Goal: Task Accomplishment & Management: Manage account settings

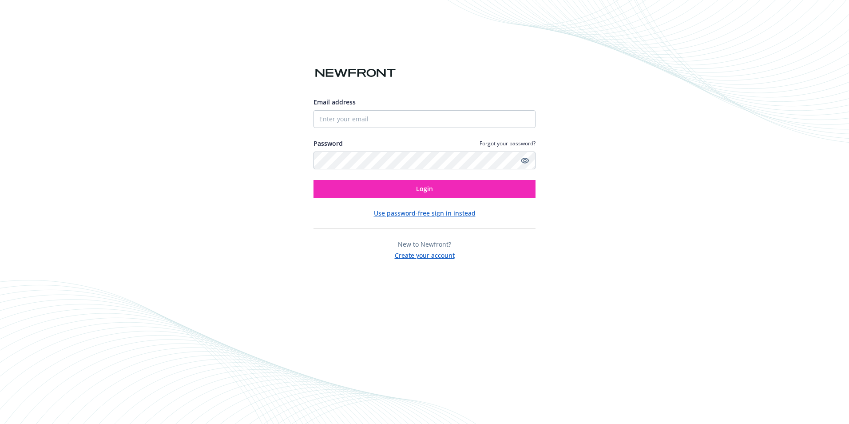
click at [466, 214] on button "Use password-free sign in instead" at bounding box center [425, 212] width 102 height 9
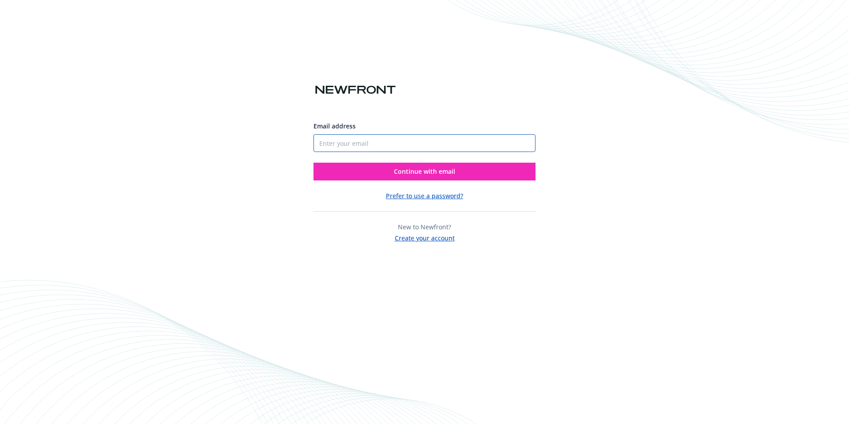
click at [426, 143] on input "Email address" at bounding box center [425, 143] width 222 height 18
type input "[PERSON_NAME][EMAIL_ADDRESS][PERSON_NAME][DOMAIN_NAME]"
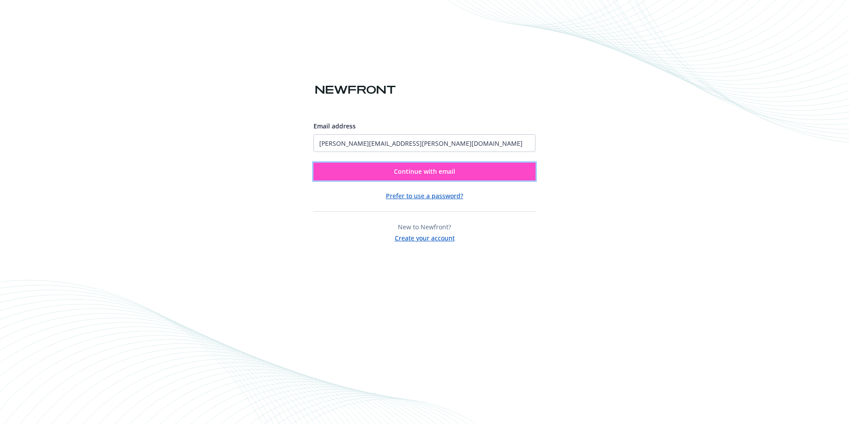
click at [437, 173] on span "Continue with email" at bounding box center [424, 171] width 61 height 8
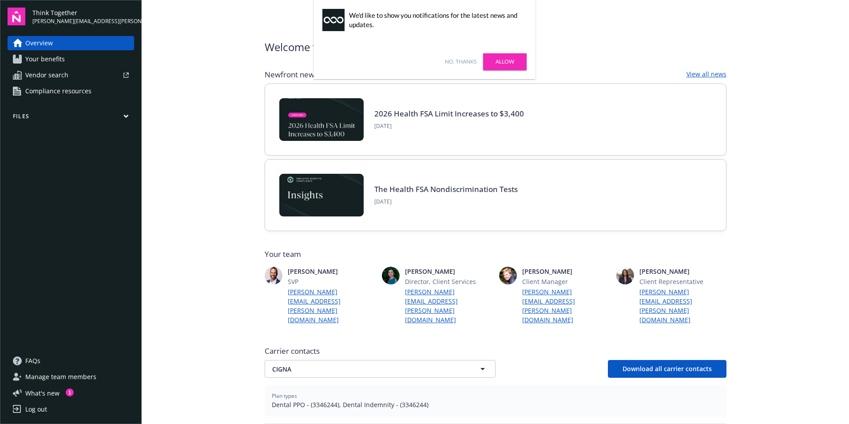
click at [629, 53] on div "Welcome to Navigator , Teresa" at bounding box center [496, 47] width 462 height 16
click at [90, 119] on button "Files" at bounding box center [71, 117] width 127 height 11
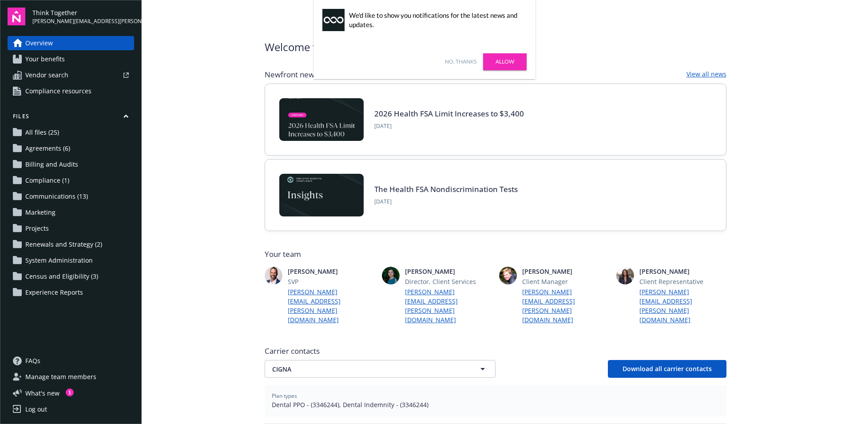
click at [75, 277] on span "Census and Eligibility (3)" at bounding box center [61, 276] width 73 height 14
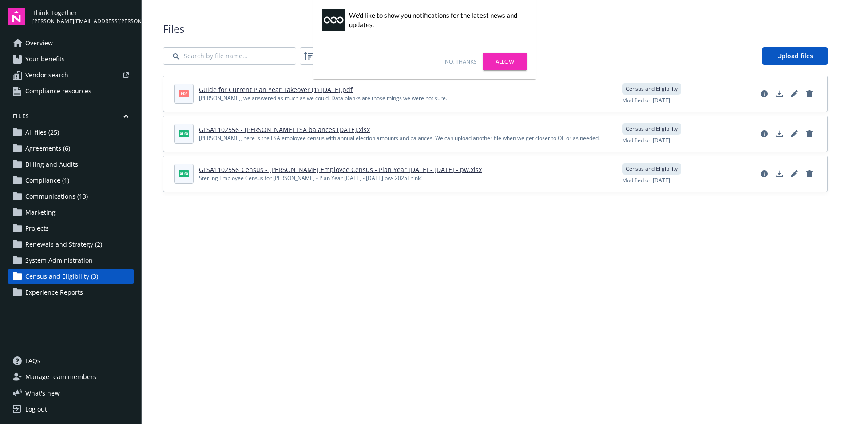
click at [438, 258] on main "Upload progress Files Filters Upload files pdf Guide for Current Plan Year Take…" at bounding box center [496, 212] width 708 height 424
click at [797, 58] on span "Upload files" at bounding box center [795, 56] width 36 height 8
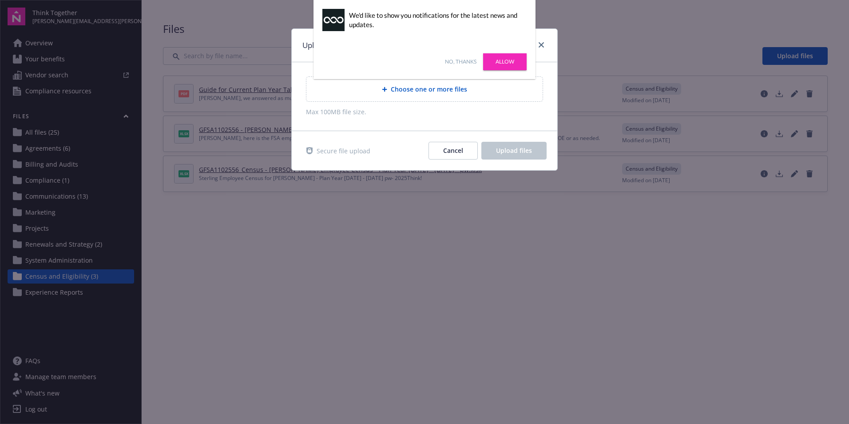
click at [453, 90] on span "Choose one or more files" at bounding box center [429, 88] width 76 height 9
click at [509, 64] on link "Allow" at bounding box center [505, 61] width 44 height 17
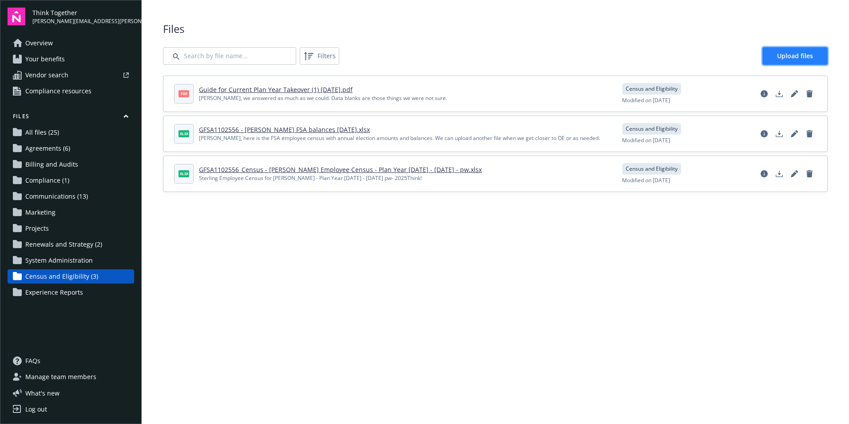
click at [793, 57] on span "Upload files" at bounding box center [795, 56] width 36 height 8
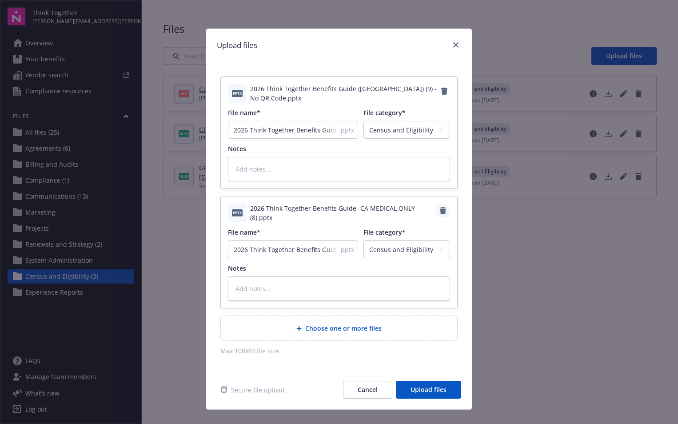
click at [441, 208] on icon "Remove" at bounding box center [443, 210] width 6 height 7
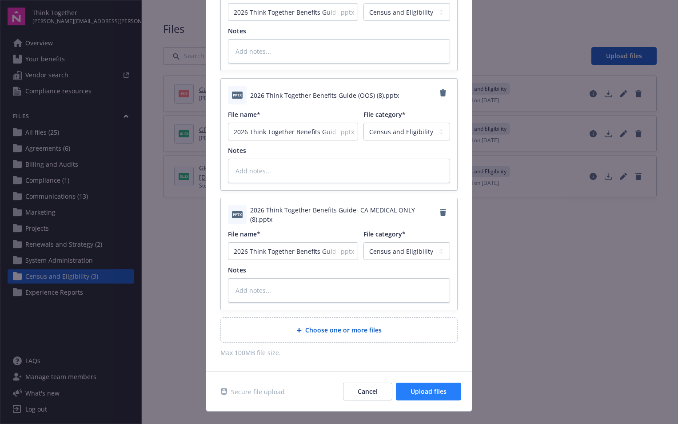
scroll to position [134, 0]
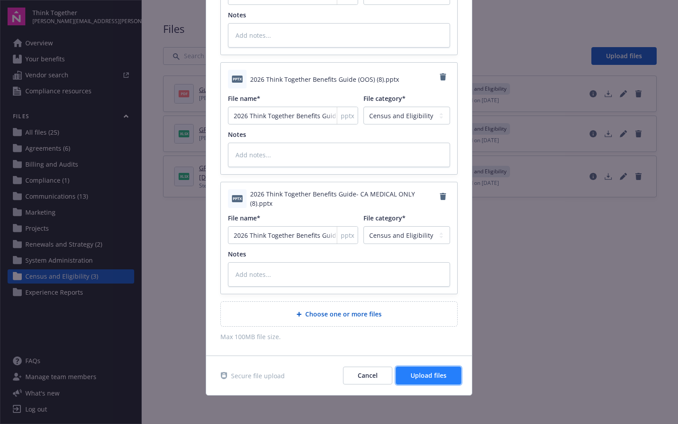
click at [442, 376] on span "Upload files" at bounding box center [428, 375] width 36 height 8
type textarea "x"
